Goal: Information Seeking & Learning: Find specific fact

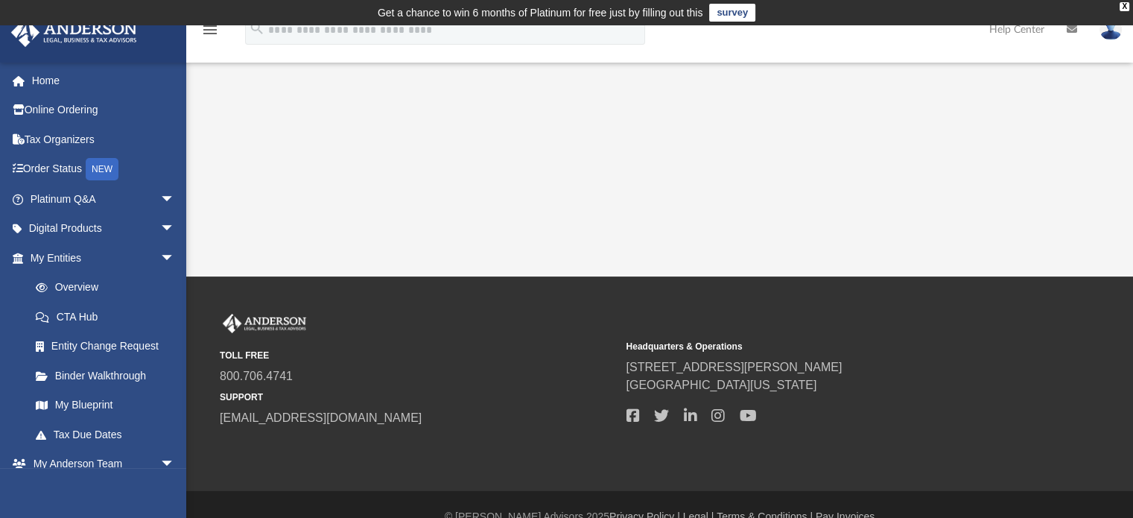
drag, startPoint x: 0, startPoint y: 0, endPoint x: 612, endPoint y: 372, distance: 716.3
click at [612, 372] on span "800.706.4741" at bounding box center [418, 376] width 396 height 18
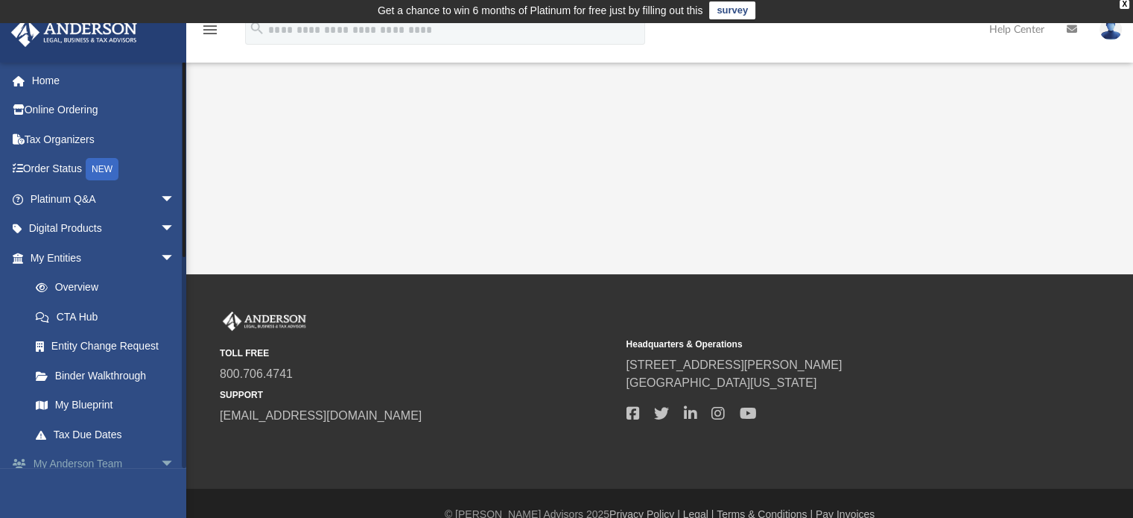
click at [160, 462] on span "arrow_drop_down" at bounding box center [175, 464] width 30 height 31
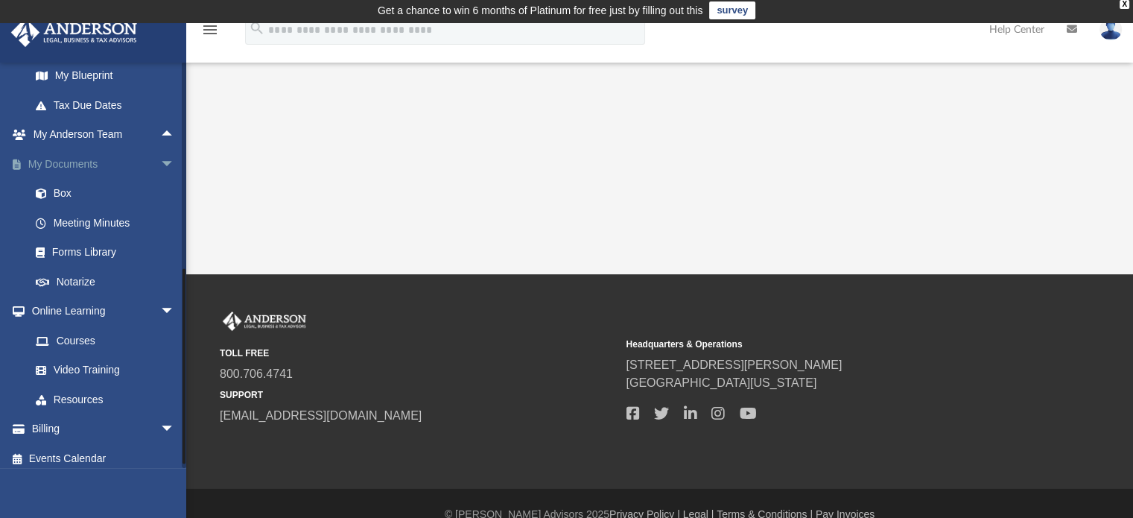
scroll to position [331, 0]
click at [160, 159] on span "arrow_drop_down" at bounding box center [175, 163] width 30 height 31
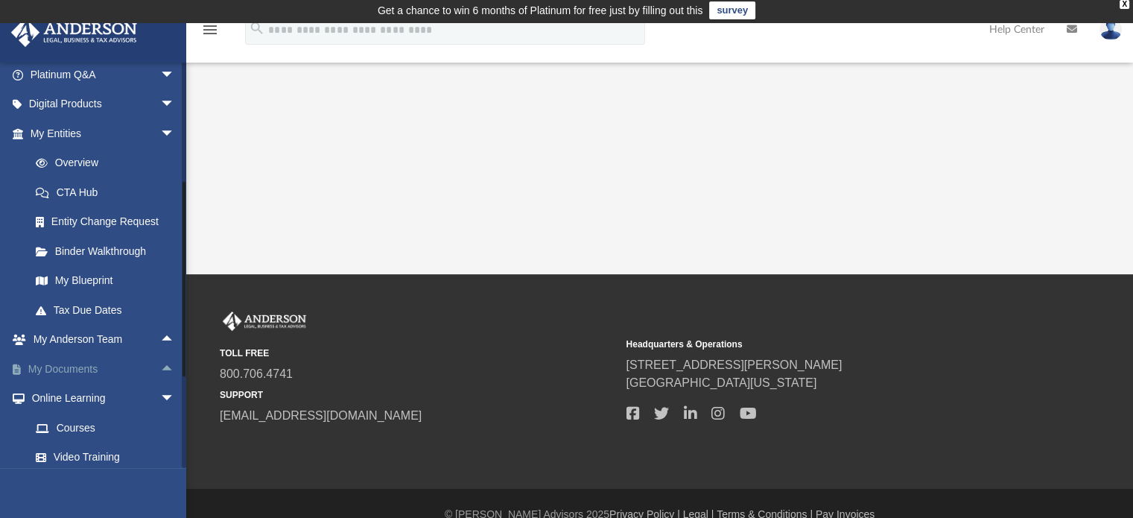
scroll to position [124, 0]
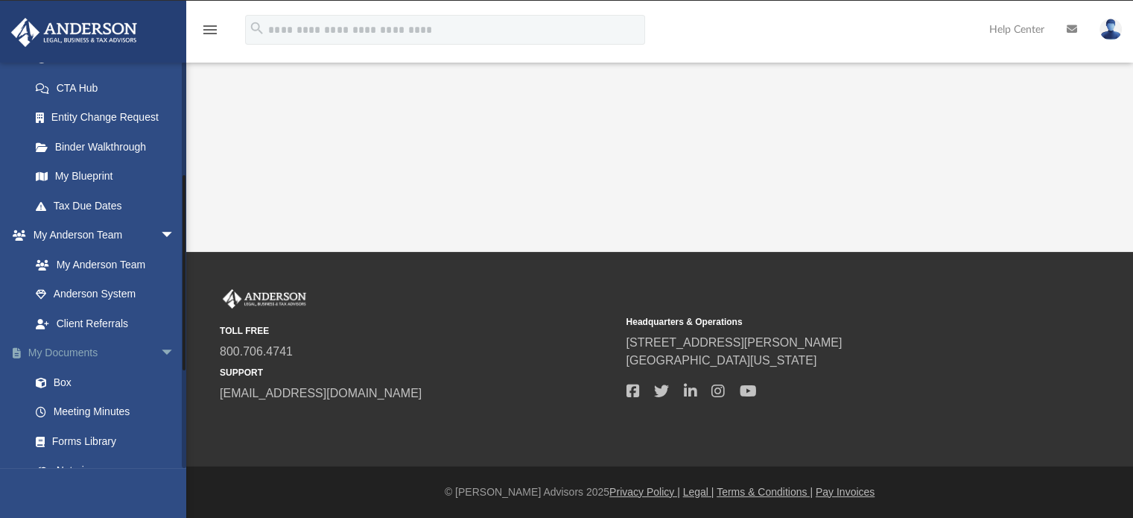
scroll to position [229, 0]
click at [60, 381] on link "Box" at bounding box center [109, 382] width 177 height 30
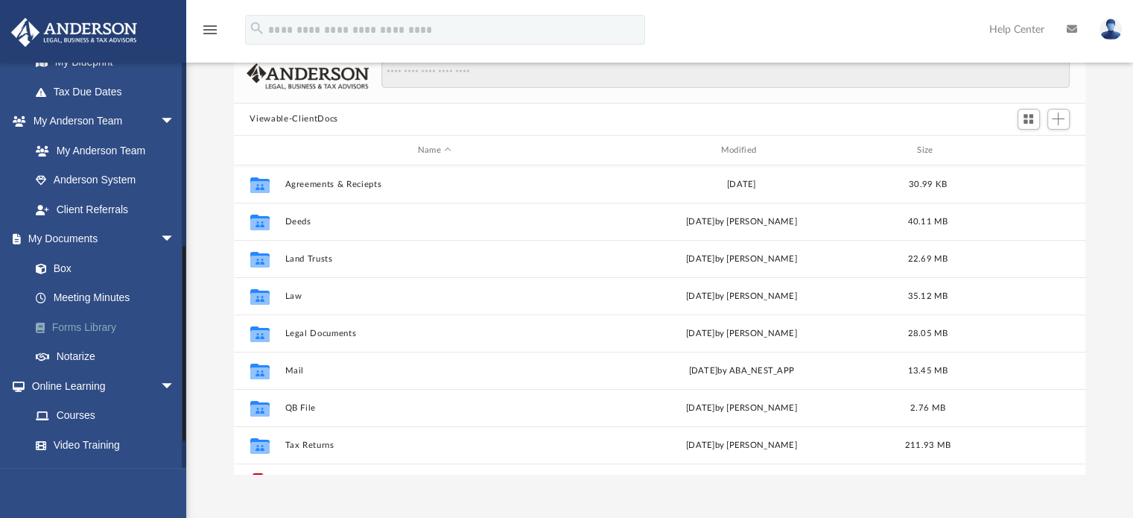
scroll to position [338, 0]
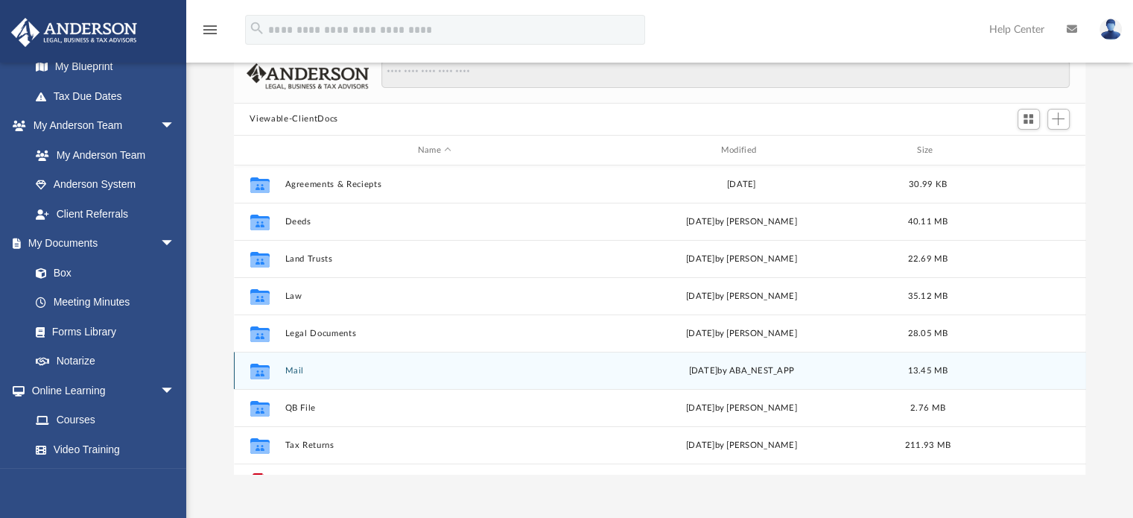
click at [300, 372] on button "Mail" at bounding box center [435, 371] width 300 height 10
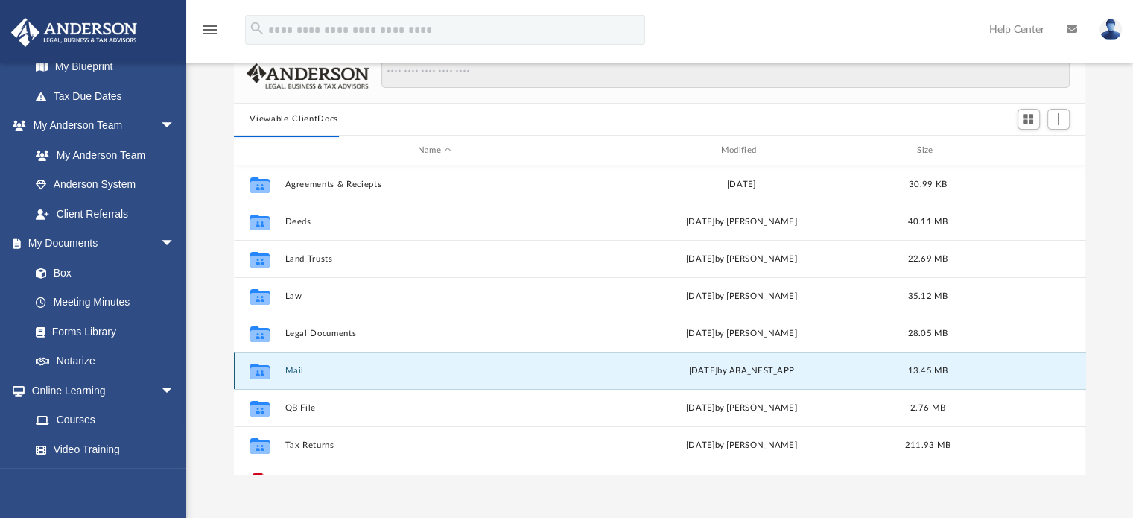
click at [295, 367] on button "Mail" at bounding box center [435, 371] width 300 height 10
click at [250, 373] on icon "grid" at bounding box center [259, 373] width 19 height 12
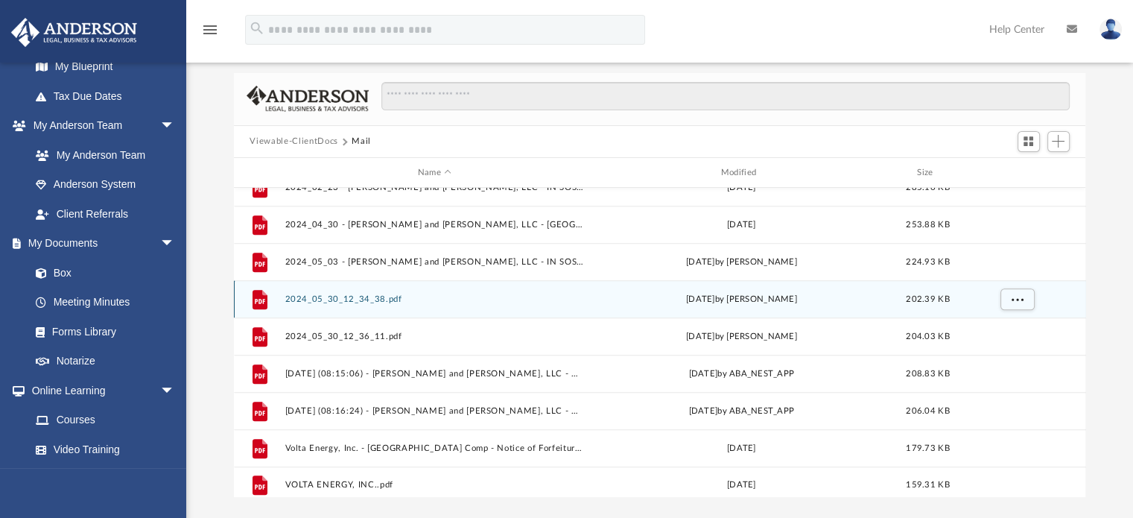
scroll to position [1404, 0]
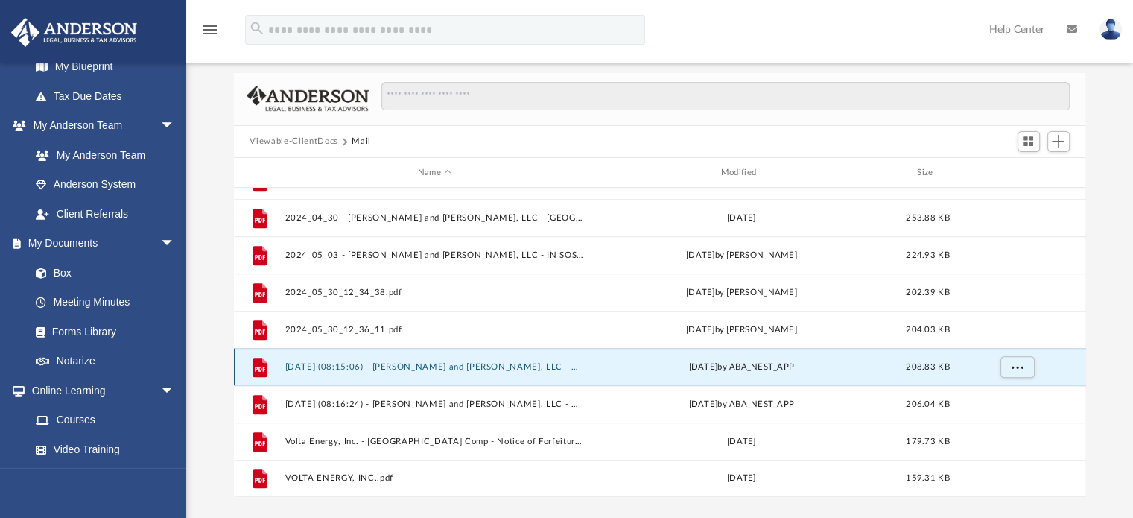
click at [544, 369] on button "2025.03.19 (08:15:06) - Blake and Trow, LLC - Mail from Indiana Department of R…" at bounding box center [435, 367] width 300 height 10
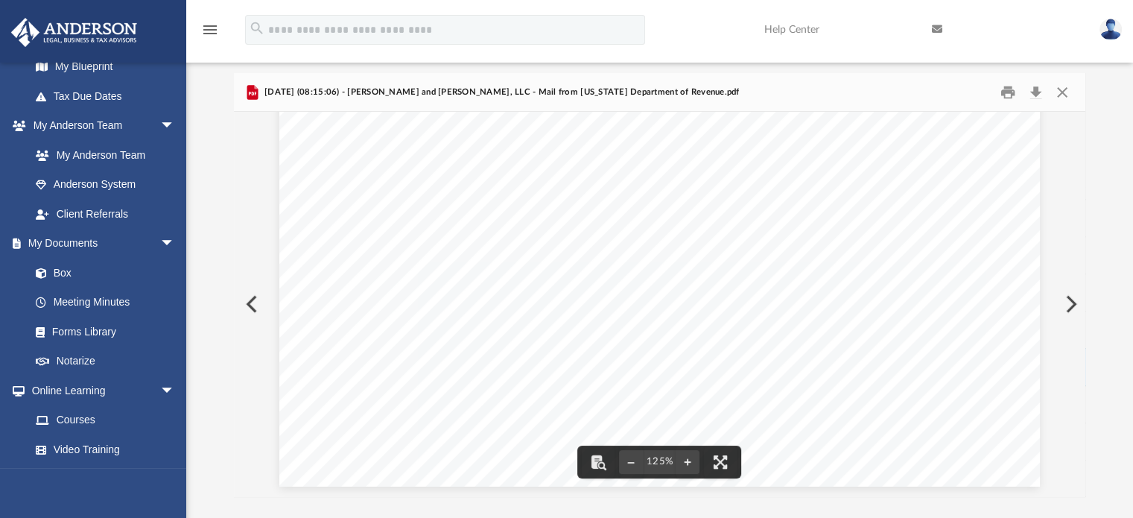
scroll to position [0, 0]
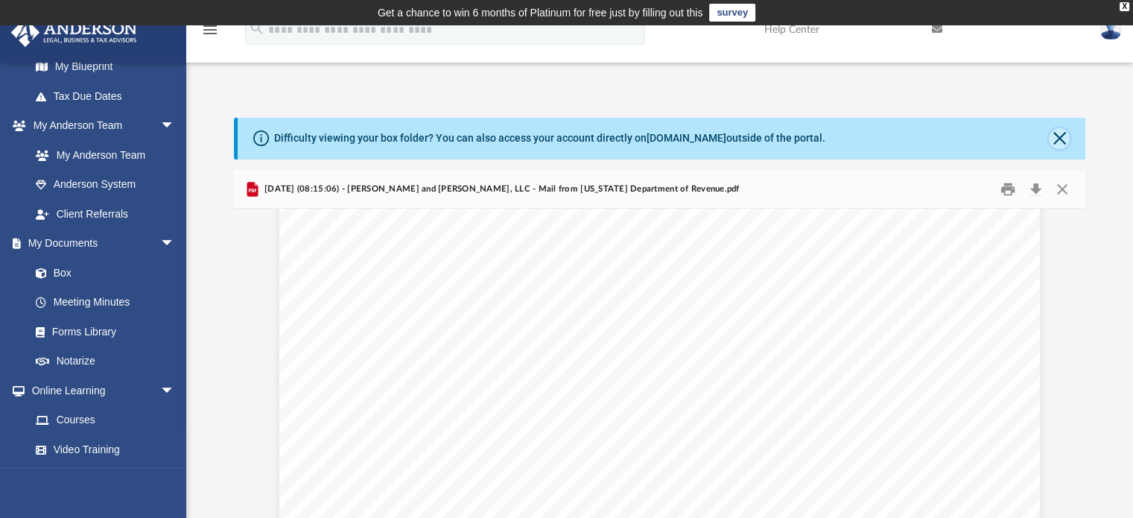
click at [1062, 136] on button "Close" at bounding box center [1059, 138] width 21 height 21
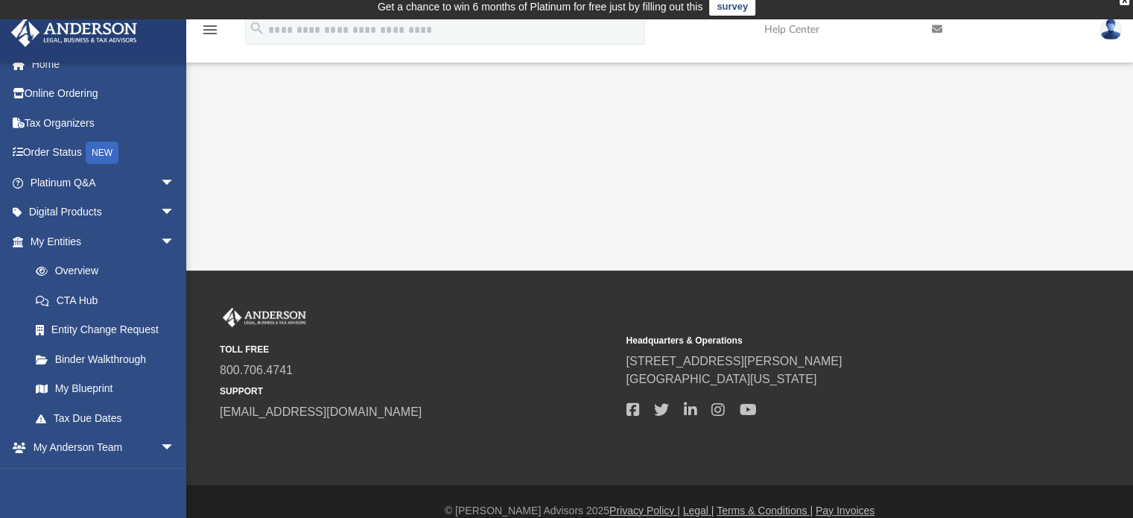
scroll to position [8, 0]
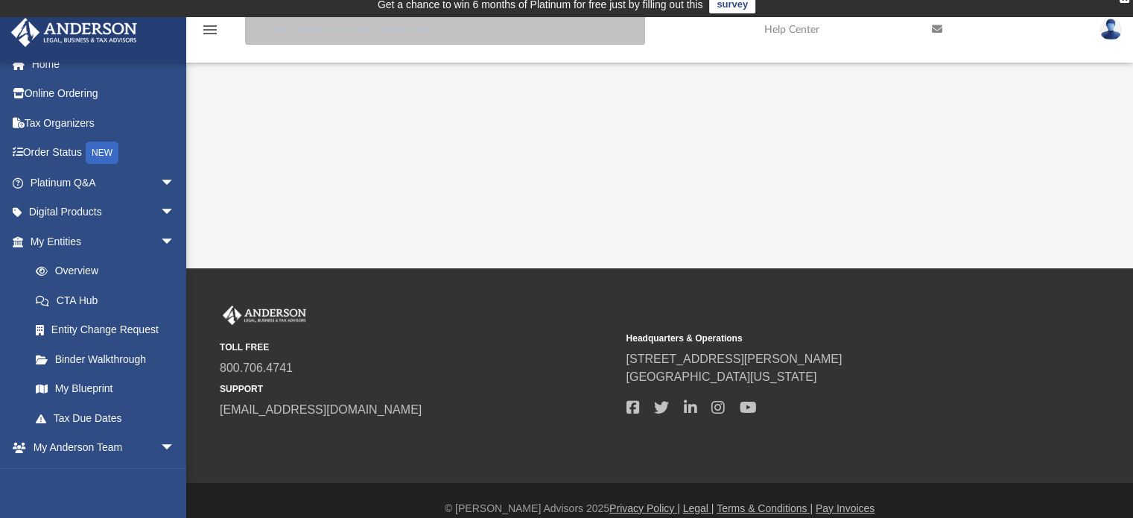
click at [298, 24] on input "search" at bounding box center [445, 30] width 400 height 30
type input "**********"
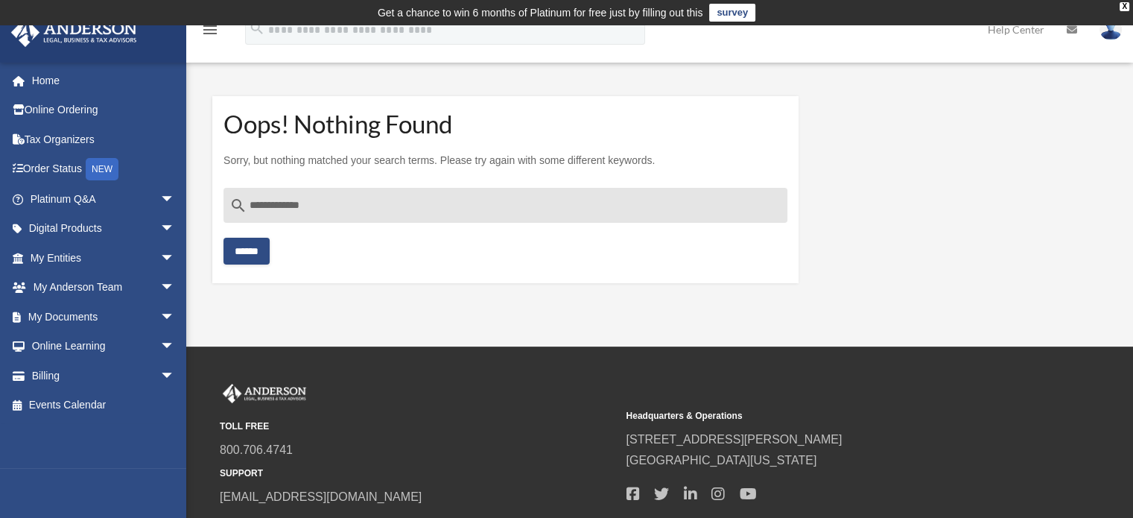
click at [253, 202] on input "**********" at bounding box center [505, 206] width 564 height 36
type input "**********"
click at [242, 250] on input "******" at bounding box center [246, 251] width 46 height 27
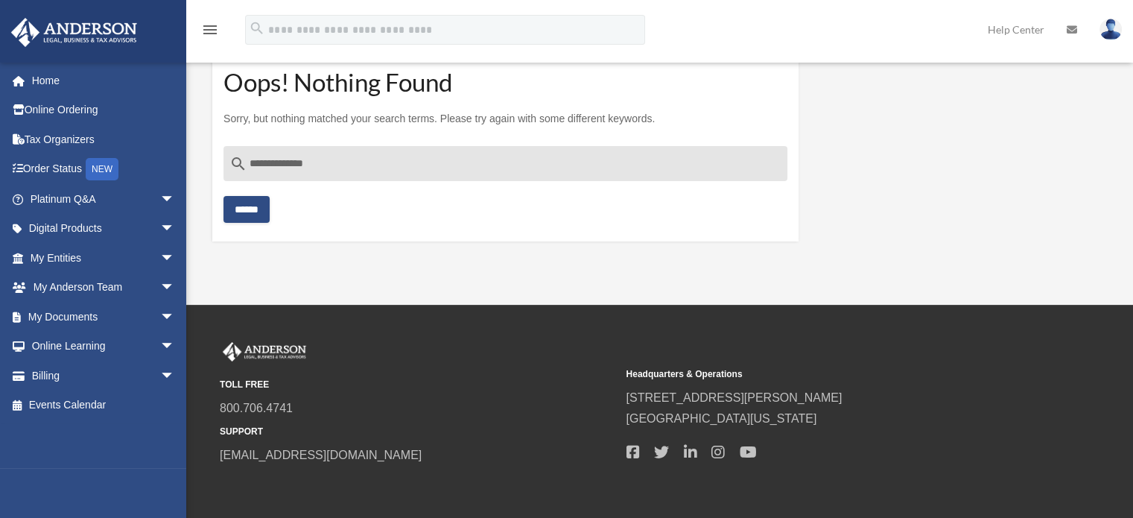
scroll to position [43, 0]
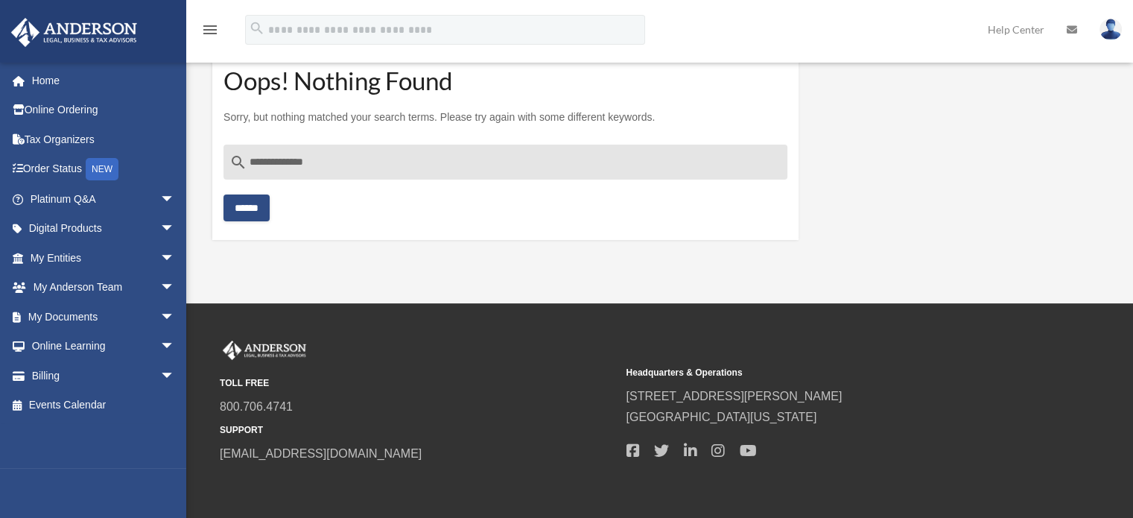
click at [333, 166] on input "**********" at bounding box center [505, 163] width 564 height 36
type input "*"
type input "**********"
click at [264, 211] on input "******" at bounding box center [246, 207] width 46 height 27
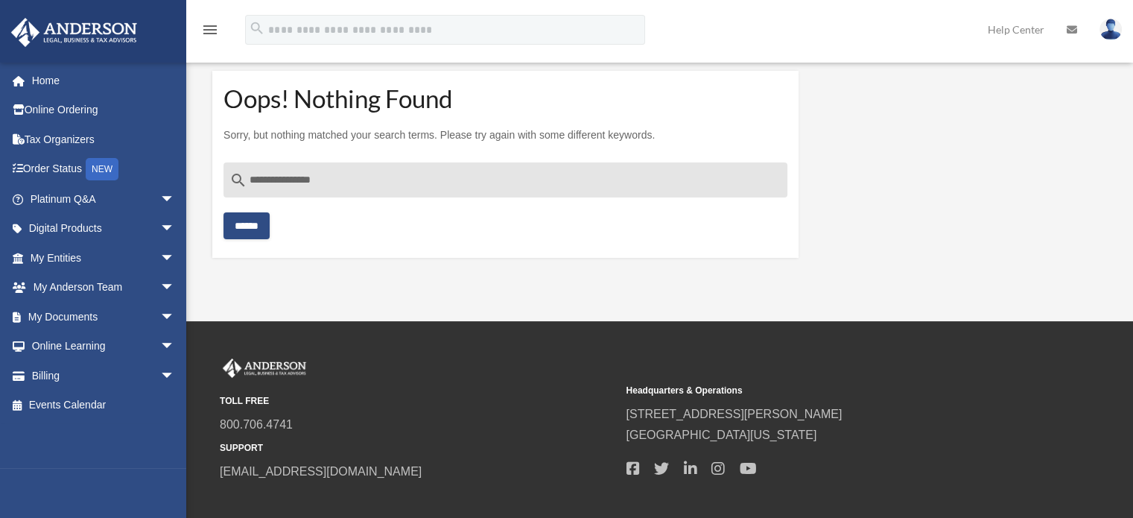
click at [253, 210] on div "**********" at bounding box center [505, 200] width 564 height 77
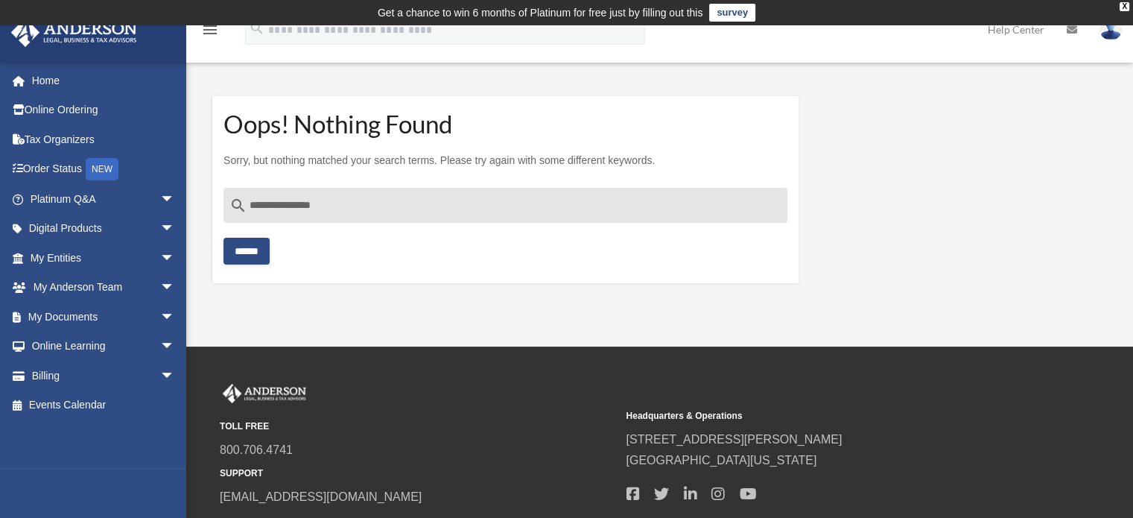
click at [249, 256] on input "******" at bounding box center [246, 251] width 46 height 27
click at [250, 253] on input "******" at bounding box center [246, 251] width 46 height 27
click at [47, 83] on link "Home" at bounding box center [103, 81] width 187 height 30
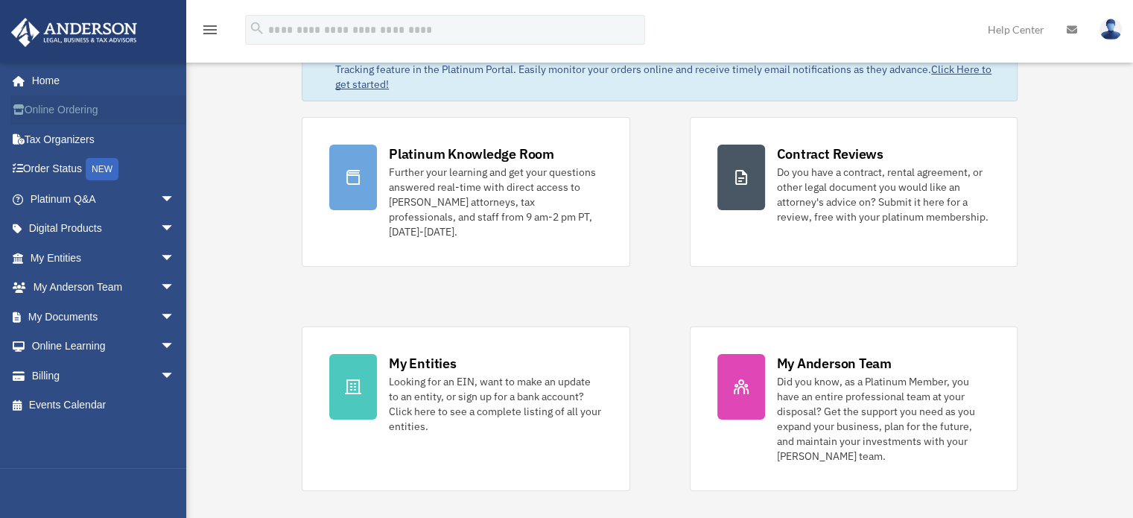
scroll to position [101, 0]
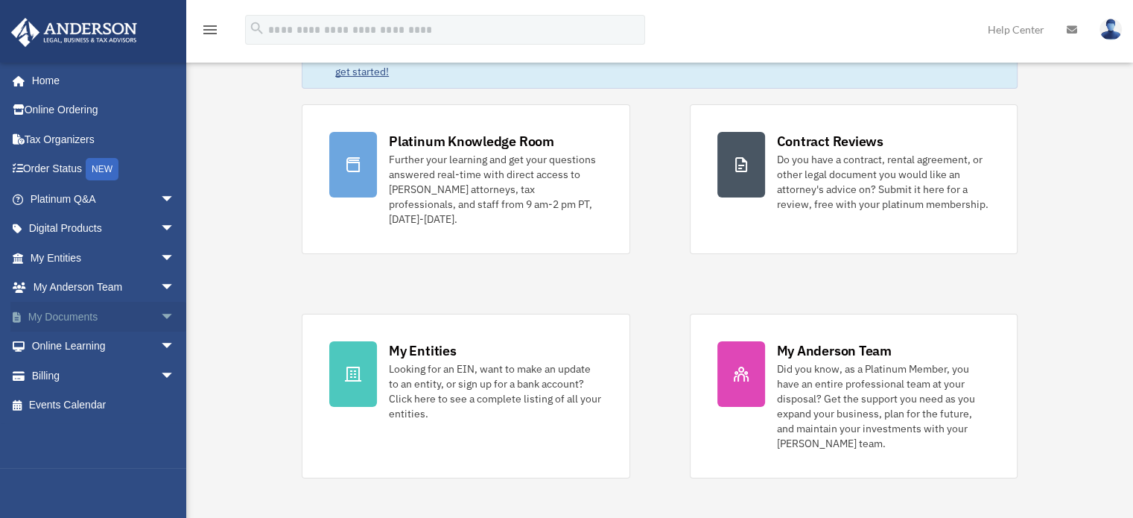
click at [90, 313] on link "My Documents arrow_drop_down" at bounding box center [103, 317] width 187 height 30
click at [160, 316] on span "arrow_drop_down" at bounding box center [175, 317] width 30 height 31
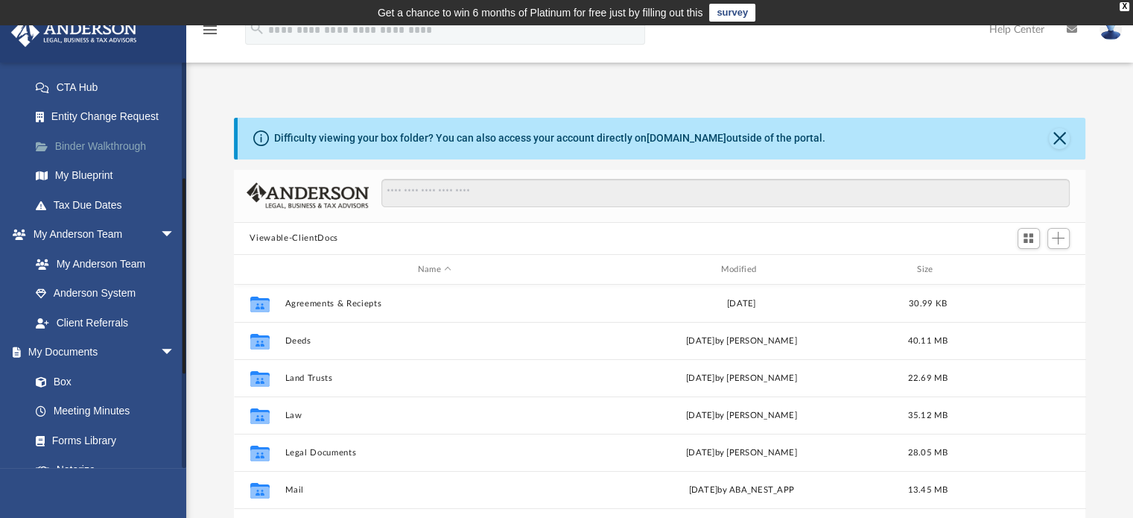
scroll to position [238, 0]
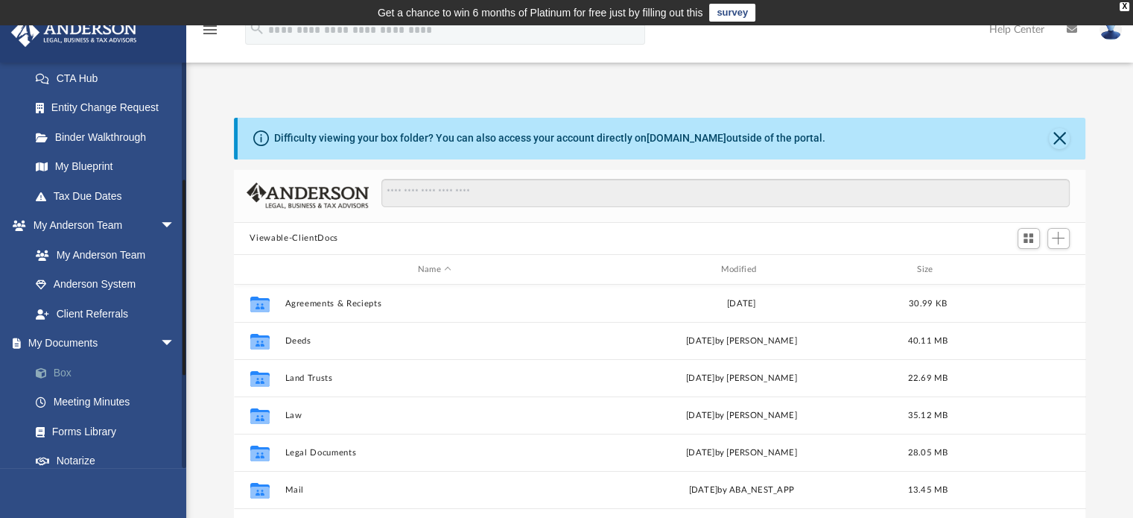
click at [69, 373] on link "Box" at bounding box center [109, 373] width 177 height 30
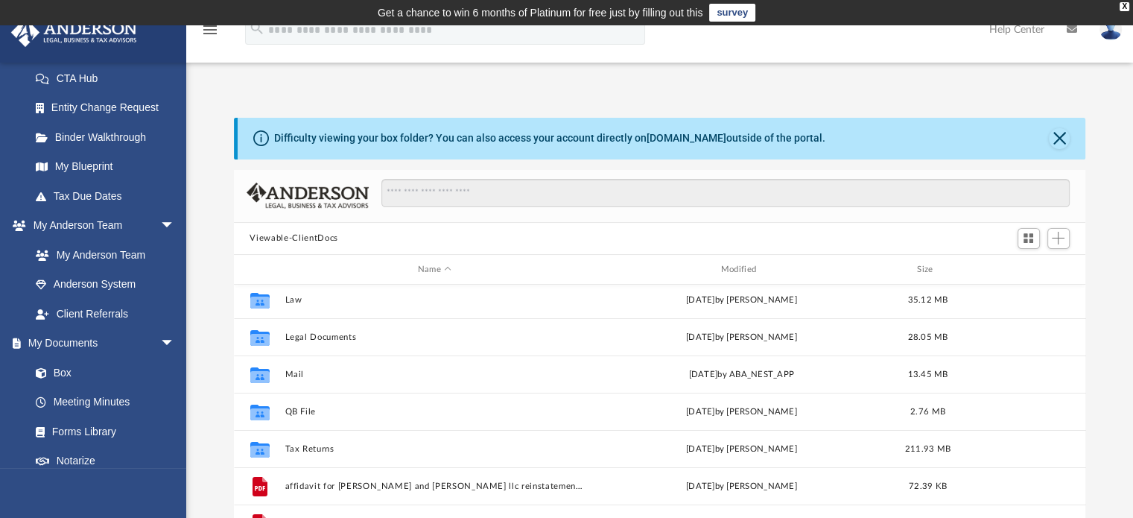
scroll to position [167, 0]
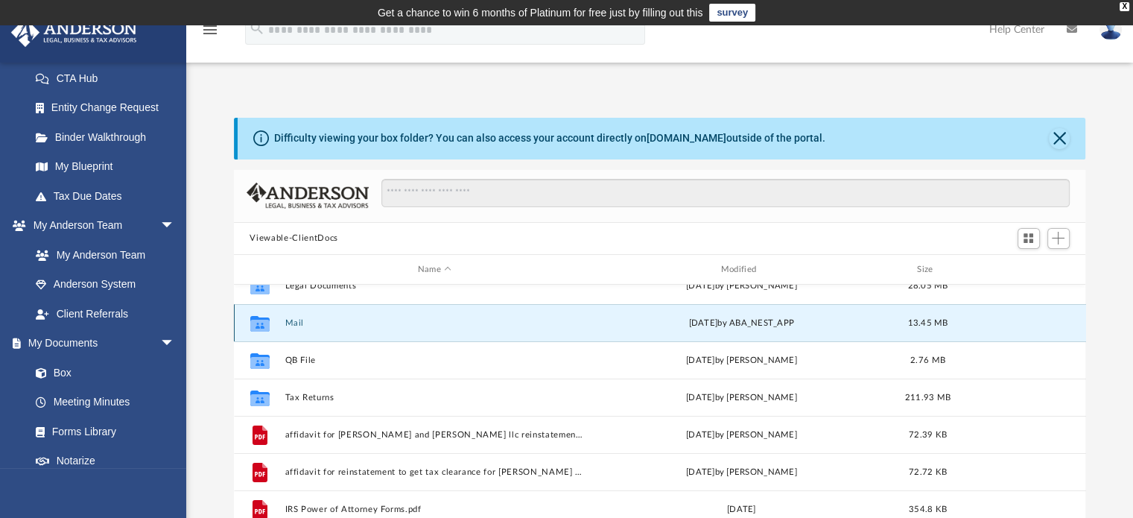
click at [286, 318] on button "Mail" at bounding box center [435, 323] width 300 height 10
click at [440, 328] on div "Collaborated Folder Mail [DATE] by ABA_NEST_APP 13.45 MB" at bounding box center [660, 322] width 852 height 37
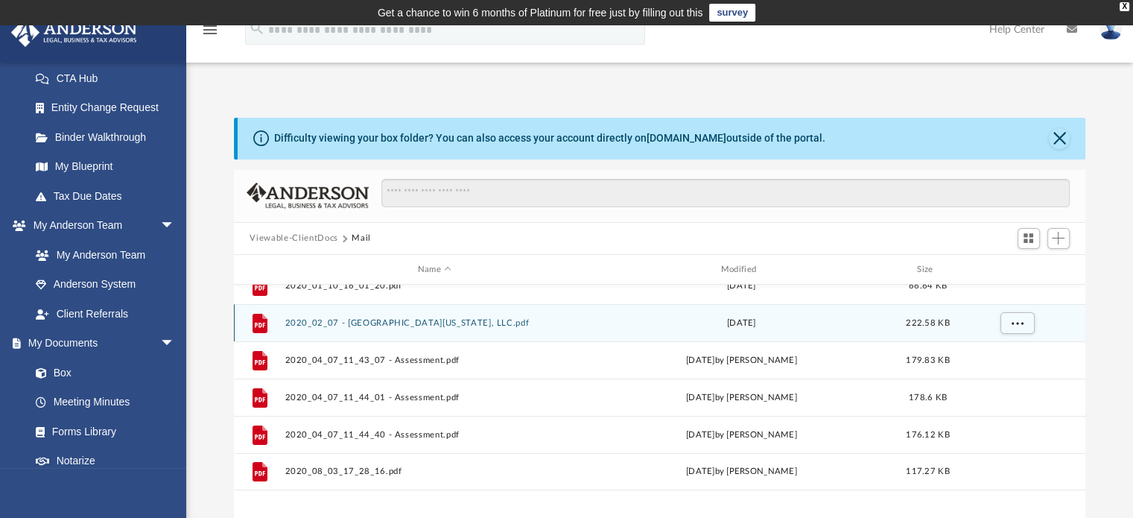
scroll to position [0, 0]
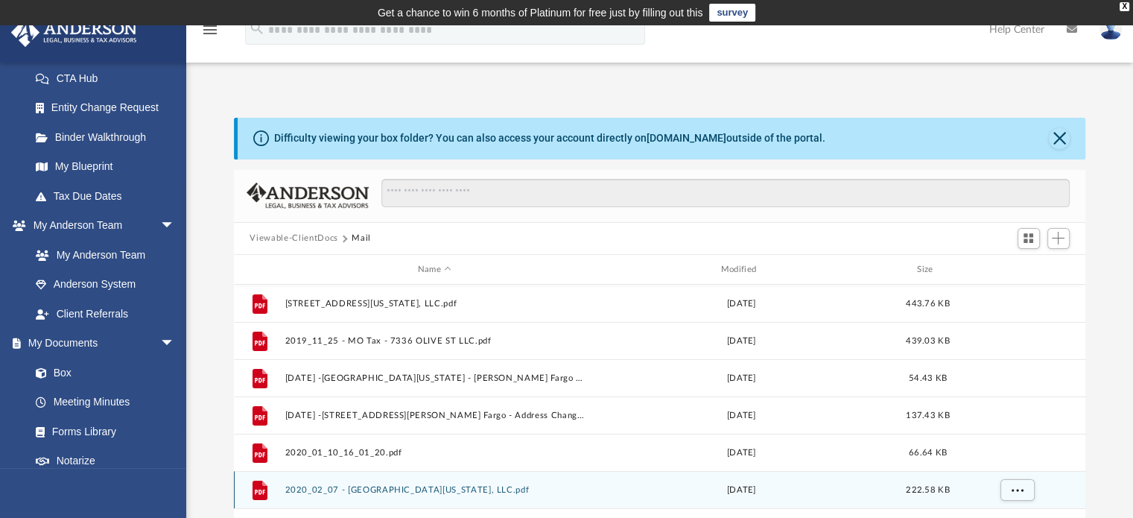
click at [291, 321] on div "File [STREET_ADDRESS][US_STATE], LLC.pdf [DATE] 443.76 KB" at bounding box center [660, 303] width 852 height 37
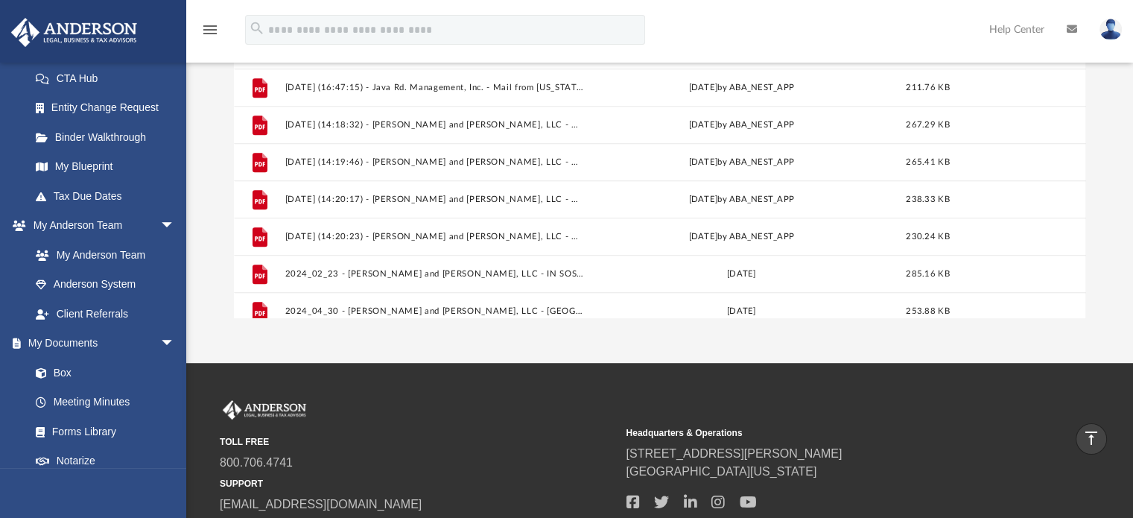
scroll to position [1130, 0]
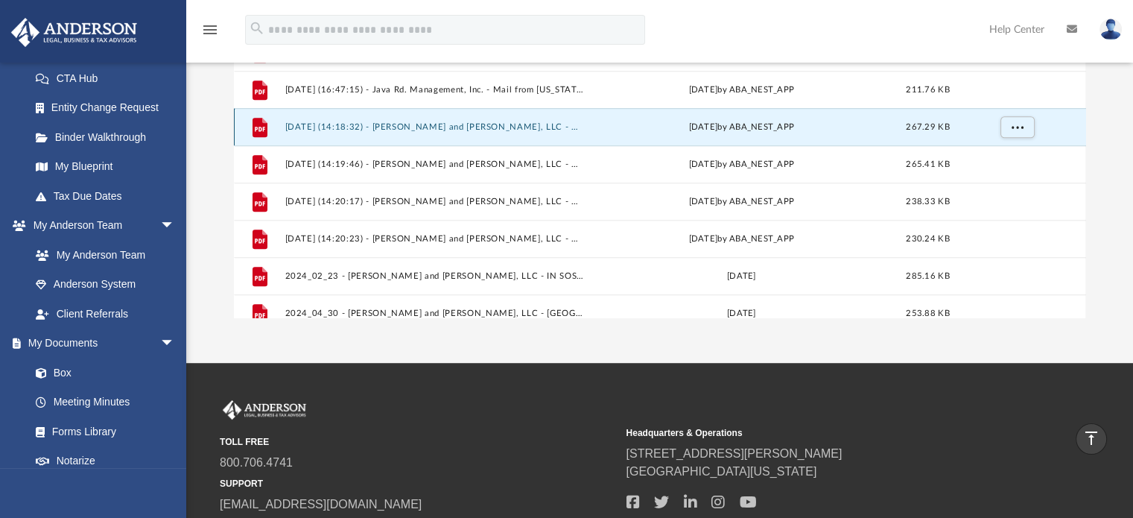
click at [530, 127] on button "[DATE] (14:18:32) - [PERSON_NAME] and [PERSON_NAME], LLC - Mail from [US_STATE]…" at bounding box center [435, 127] width 300 height 10
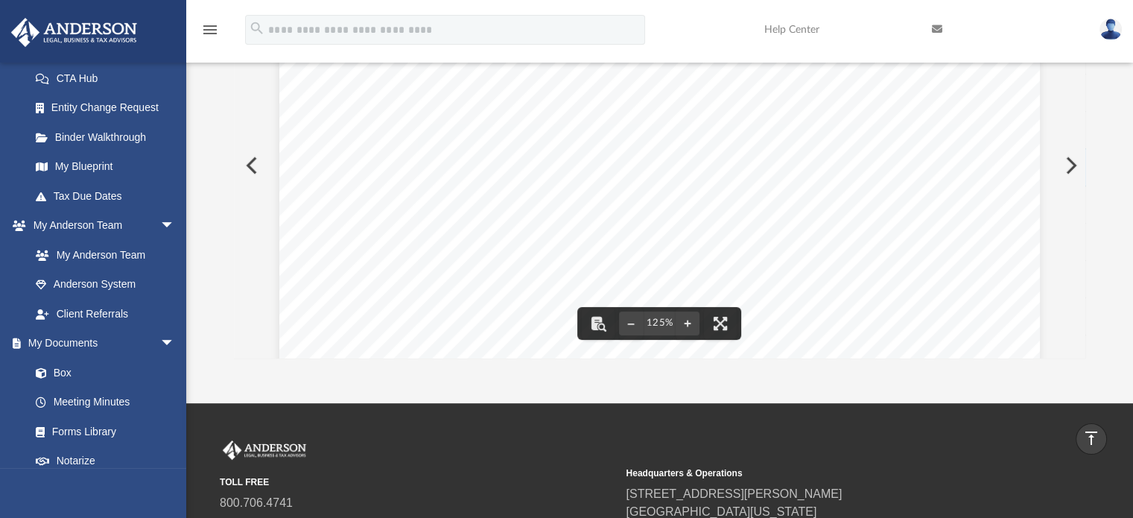
scroll to position [372, 0]
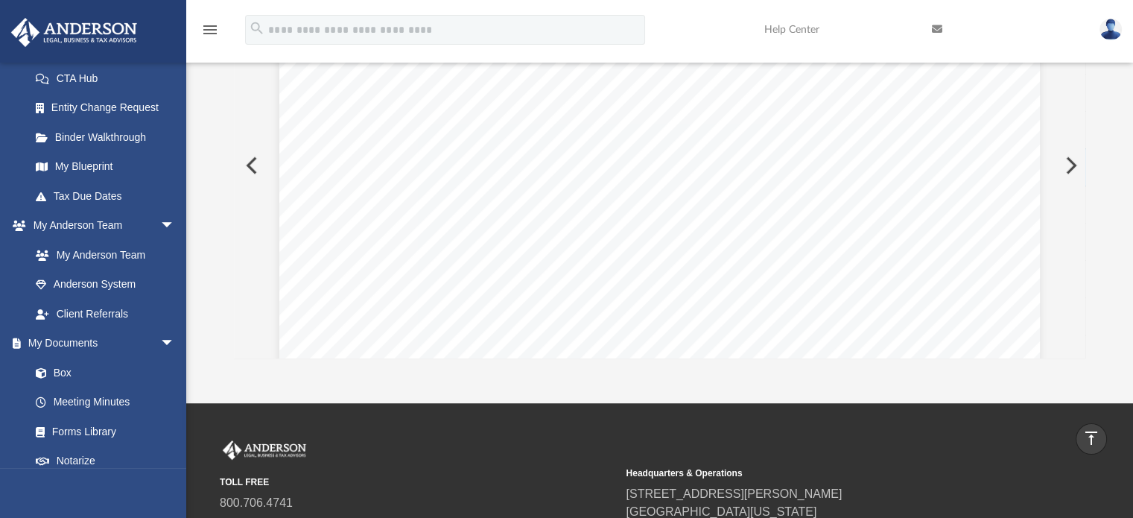
click at [244, 166] on button "Preview" at bounding box center [250, 166] width 33 height 42
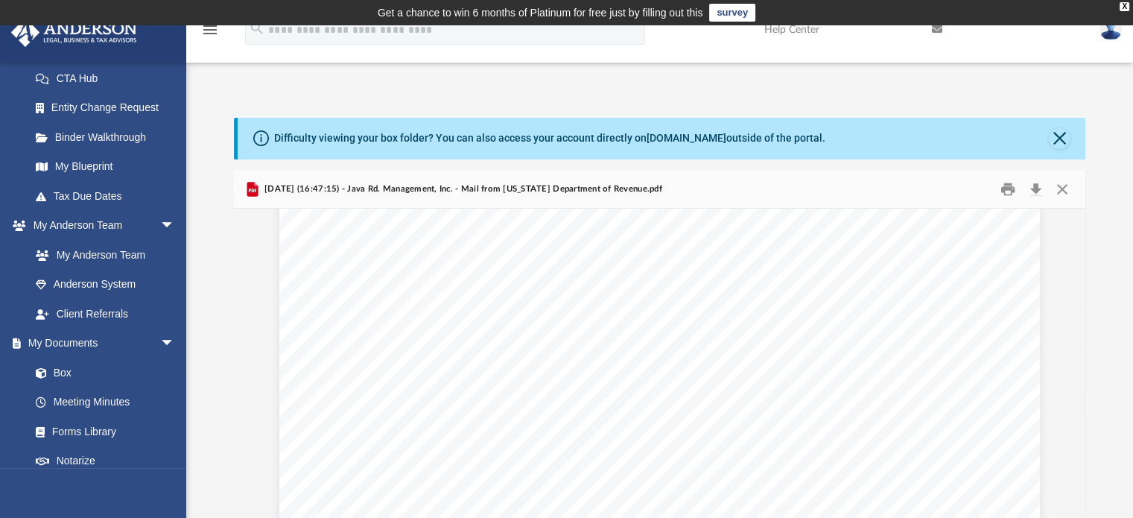
scroll to position [0, 0]
click at [56, 372] on link "Box" at bounding box center [109, 373] width 177 height 30
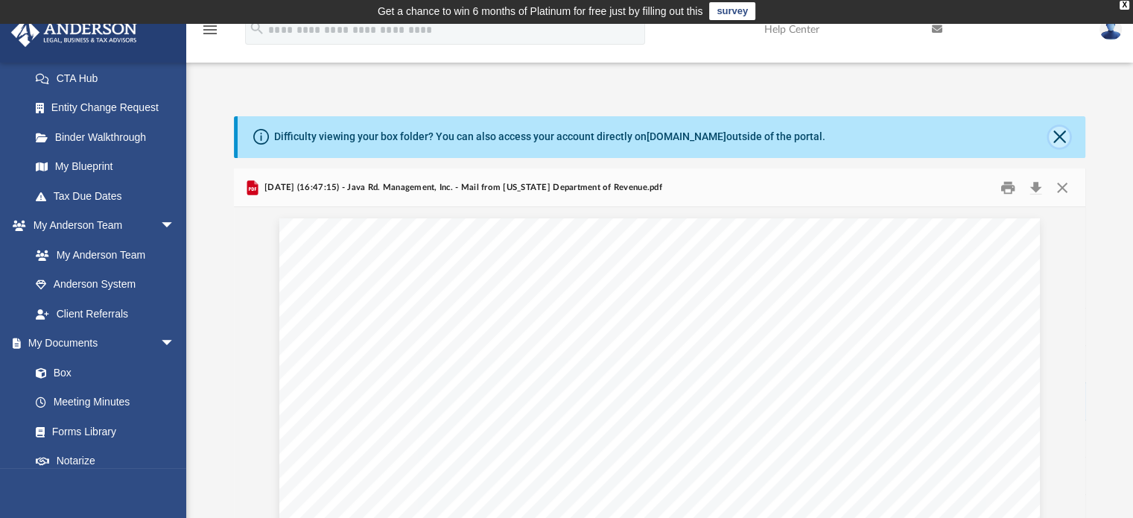
drag, startPoint x: 635, startPoint y: 190, endPoint x: 1057, endPoint y: 130, distance: 426.7
click at [1057, 130] on button "Close" at bounding box center [1059, 137] width 21 height 21
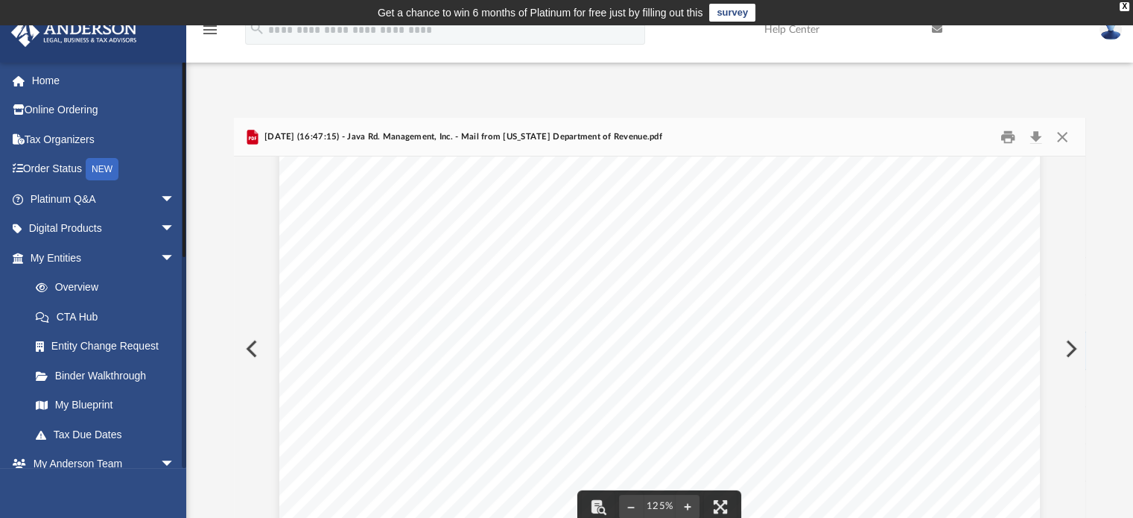
scroll to position [0, 0]
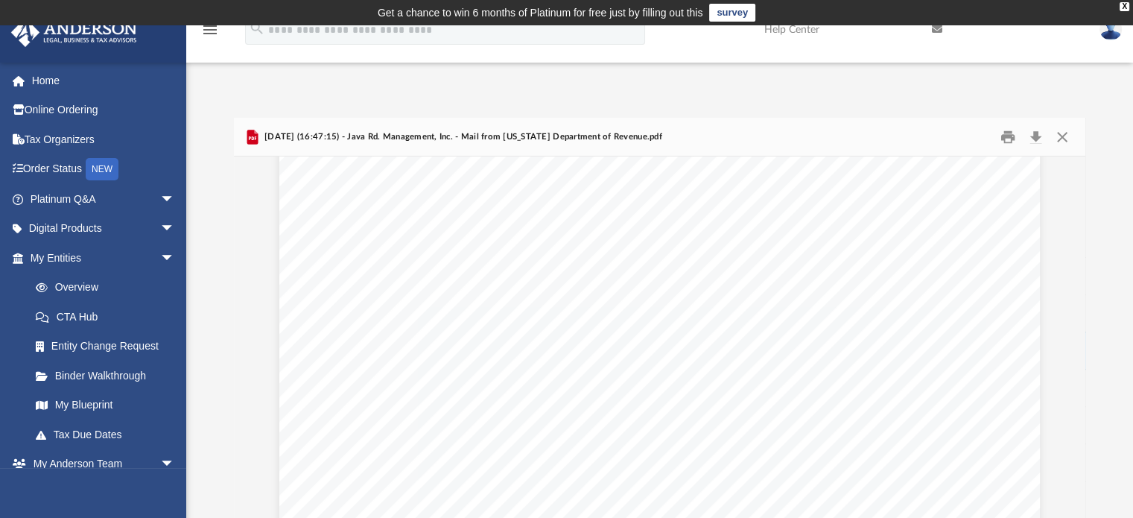
click at [285, 135] on span "[DATE] (16:47:15) - Java Rd. Management, Inc. - Mail from [US_STATE] Department…" at bounding box center [461, 136] width 401 height 13
click at [1064, 135] on button "Close" at bounding box center [1062, 136] width 27 height 23
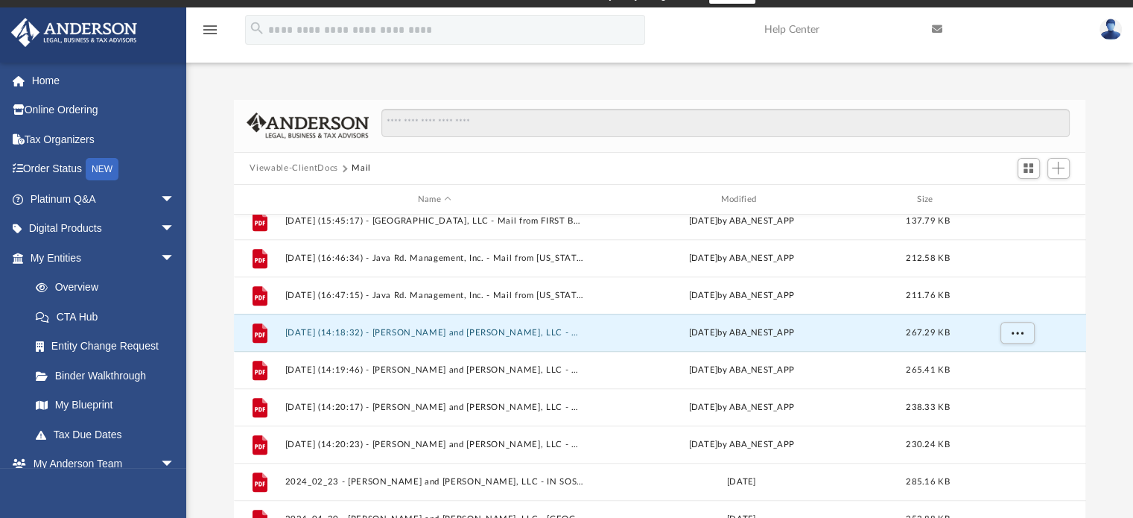
scroll to position [18, 0]
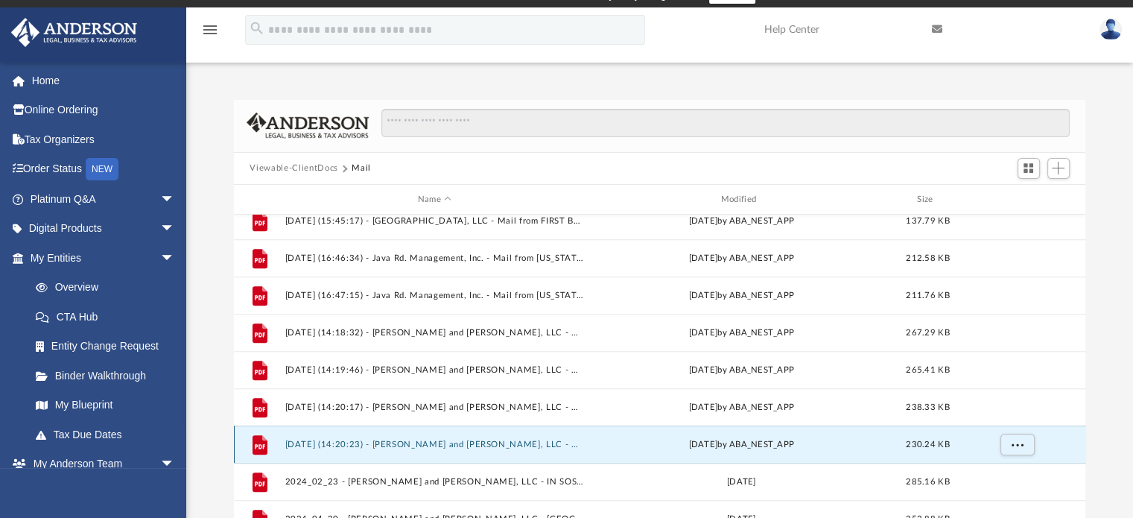
click at [455, 445] on button "[DATE] (14:20:23) - [PERSON_NAME] and [PERSON_NAME], LLC - Mail from [US_STATE]…" at bounding box center [435, 445] width 300 height 10
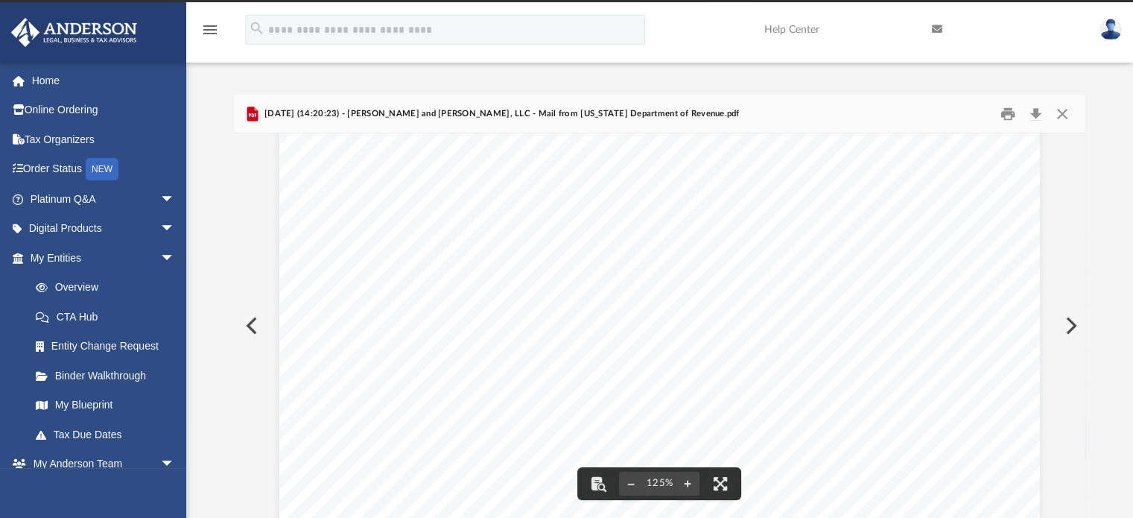
scroll to position [69, 0]
click at [1061, 112] on button "Close" at bounding box center [1062, 113] width 27 height 23
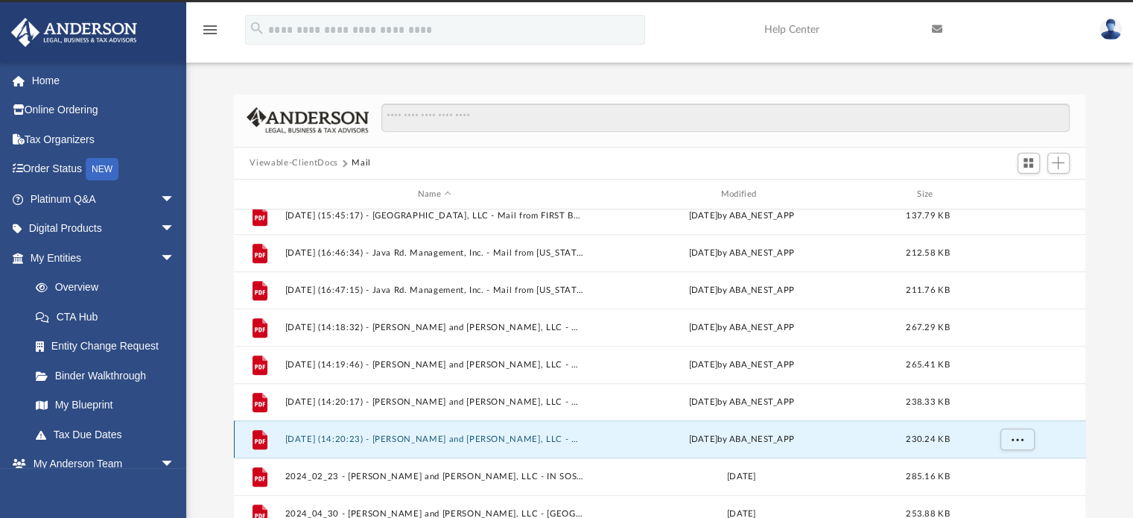
click at [442, 446] on div "File [DATE] (14:20:23) - [PERSON_NAME] and [PERSON_NAME], LLC - Mail from [US_S…" at bounding box center [660, 438] width 852 height 37
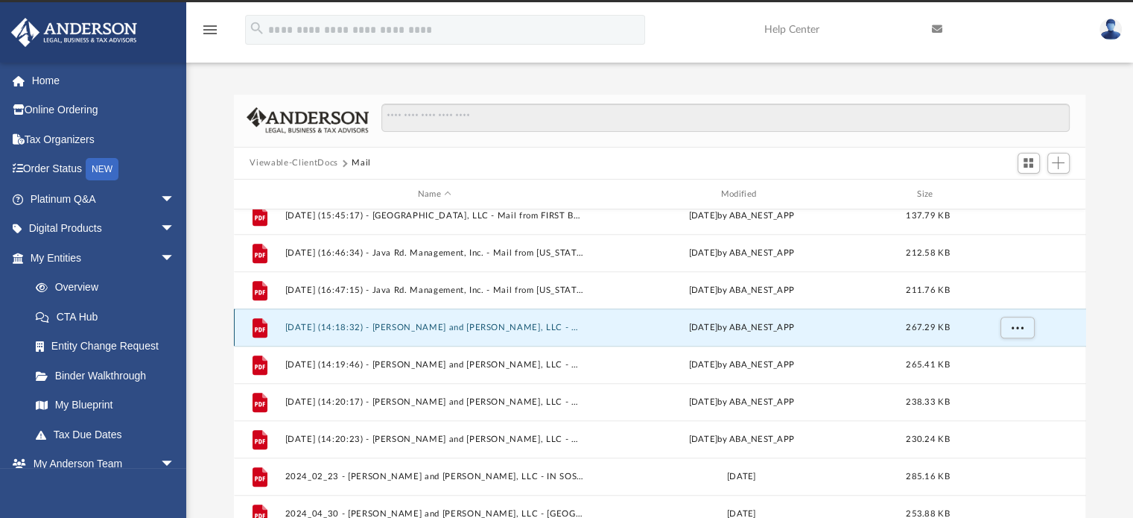
click at [425, 331] on button "[DATE] (14:18:32) - [PERSON_NAME] and [PERSON_NAME], LLC - Mail from [US_STATE]…" at bounding box center [435, 328] width 300 height 10
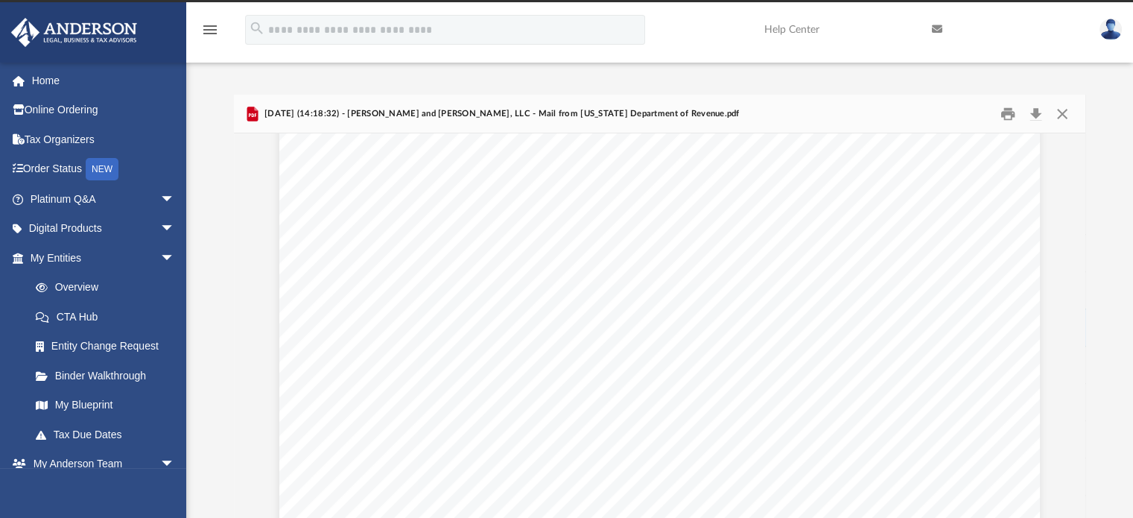
scroll to position [509, 0]
